Goal: Information Seeking & Learning: Learn about a topic

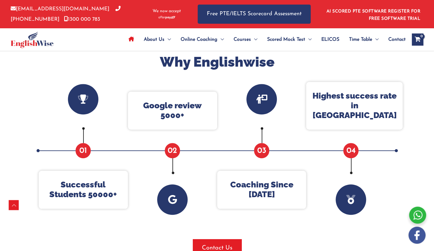
click at [92, 45] on div "About Us Menu Toggle Our Story Testimonials Online Coaching Menu Toggle Online …" at bounding box center [217, 39] width 413 height 23
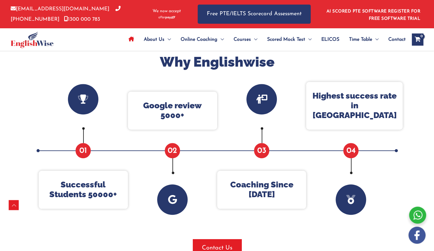
click at [92, 45] on div "About Us Menu Toggle Our Story Testimonials Online Coaching Menu Toggle Online …" at bounding box center [217, 39] width 413 height 23
drag, startPoint x: 200, startPoint y: 80, endPoint x: 214, endPoint y: 82, distance: 13.9
click at [201, 80] on div "Why Englishwise Successful Students 50000+ 01 Google review 5000+ 02 Coaching S…" at bounding box center [217, 155] width 366 height 204
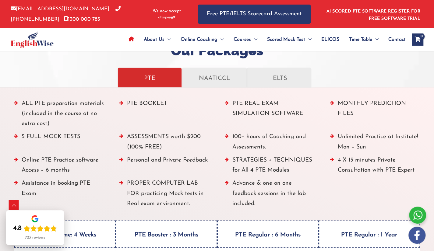
scroll to position [880, 0]
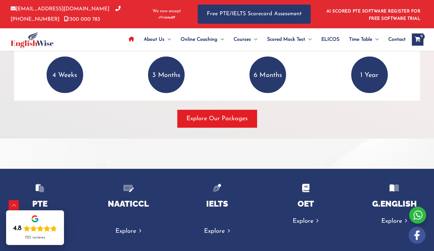
click at [290, 123] on div "Explore Our Packages" at bounding box center [217, 119] width 406 height 18
click at [301, 123] on div "Explore Our Packages" at bounding box center [217, 119] width 406 height 18
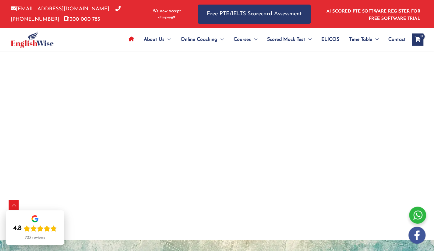
scroll to position [1320, 0]
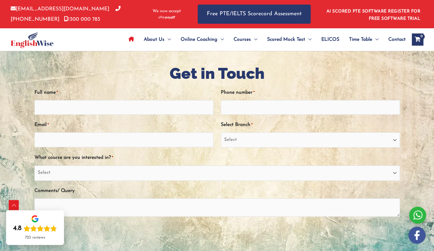
click at [110, 41] on div "About Us Menu Toggle Our Story Testimonials Online Coaching Menu Toggle Online …" at bounding box center [259, 39] width 329 height 23
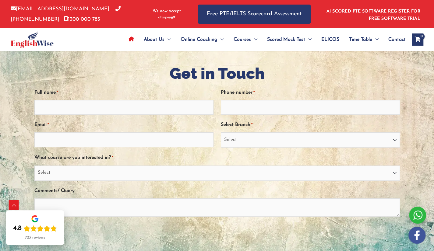
click at [110, 41] on div "About Us Menu Toggle Our Story Testimonials Online Coaching Menu Toggle Online …" at bounding box center [259, 39] width 329 height 23
click at [312, 61] on div at bounding box center [217, 176] width 434 height 284
